Goal: Task Accomplishment & Management: Manage account settings

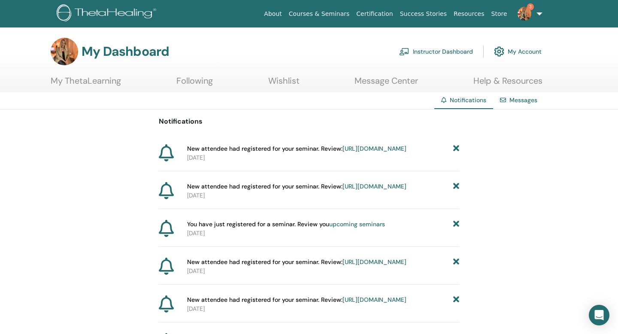
scroll to position [18, 0]
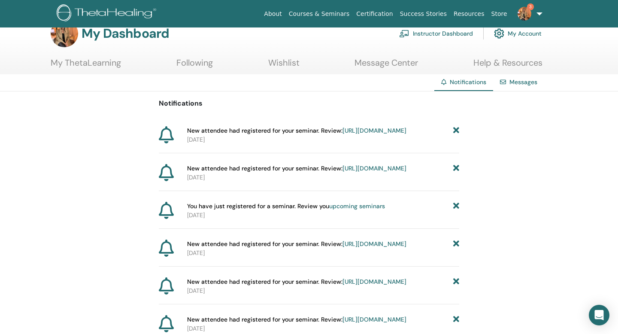
click at [343, 134] on link "[URL][DOMAIN_NAME]" at bounding box center [375, 131] width 64 height 8
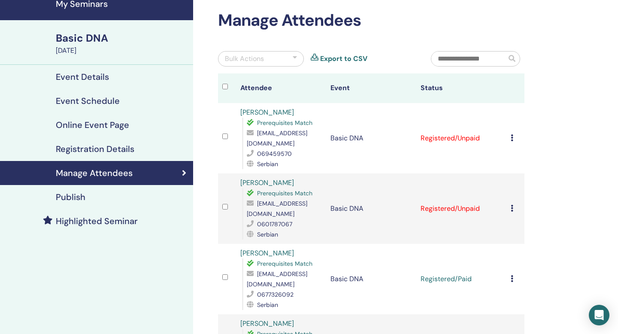
scroll to position [39, 0]
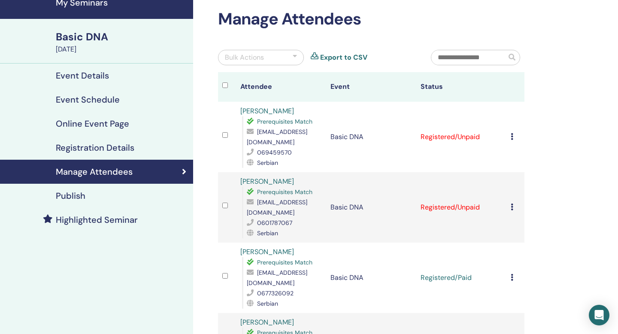
click at [509, 137] on td "Cancel Registration Do not auto-certify Mark as Paid Mark as Unpaid Mark as Abs…" at bounding box center [516, 137] width 18 height 70
click at [513, 137] on icon at bounding box center [512, 136] width 3 height 7
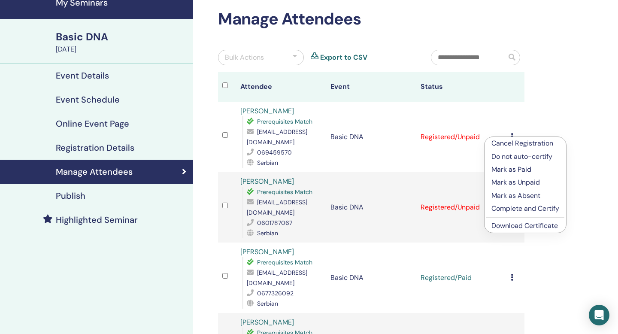
click at [512, 226] on link "Download Certificate" at bounding box center [525, 225] width 67 height 9
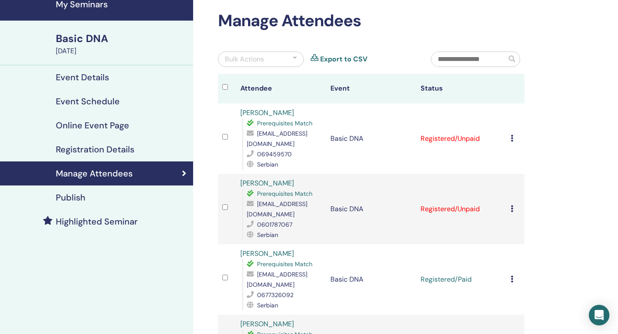
scroll to position [0, 0]
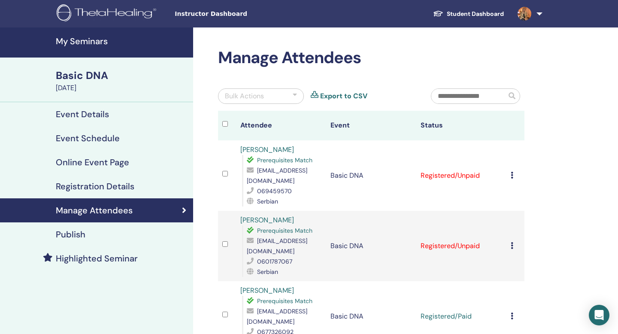
click at [94, 113] on h4 "Event Details" at bounding box center [82, 114] width 53 height 10
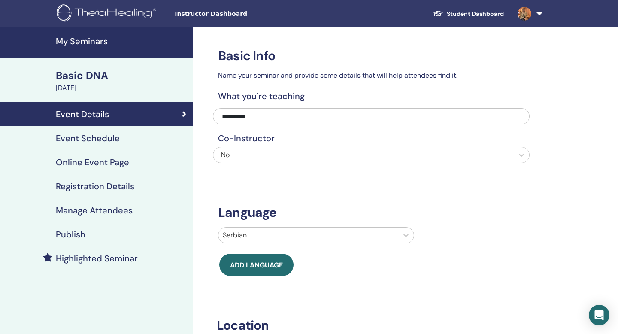
click at [93, 44] on h4 "My Seminars" at bounding box center [122, 41] width 132 height 10
